Goal: Navigation & Orientation: Find specific page/section

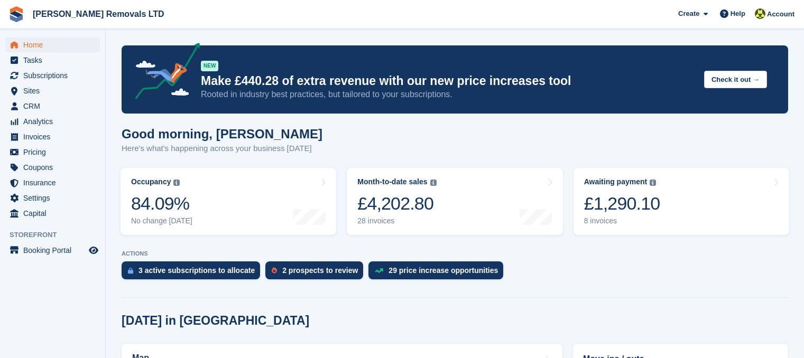
scroll to position [106, 0]
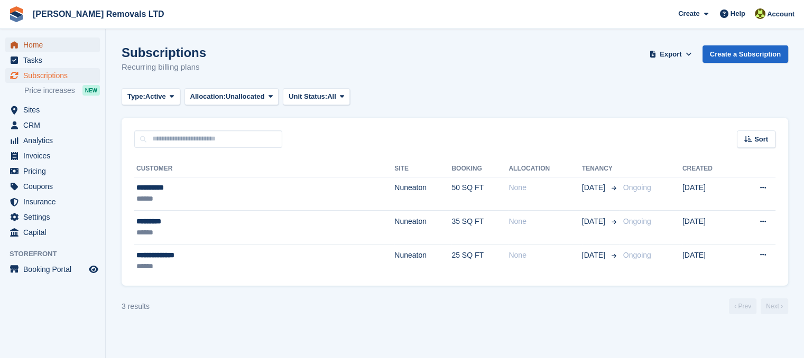
click at [57, 44] on span "Home" at bounding box center [54, 45] width 63 height 15
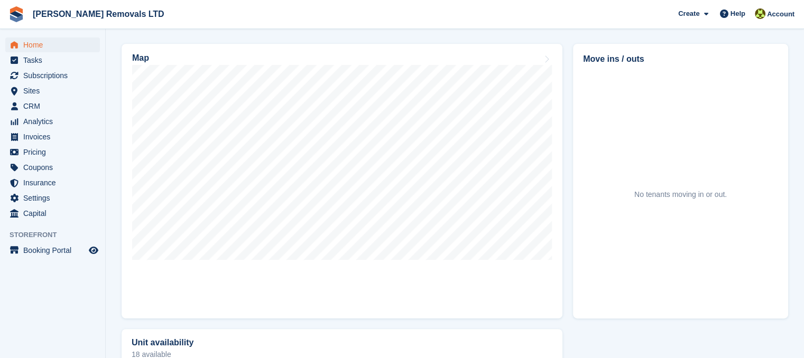
scroll to position [317, 0]
